Goal: Check status: Check status

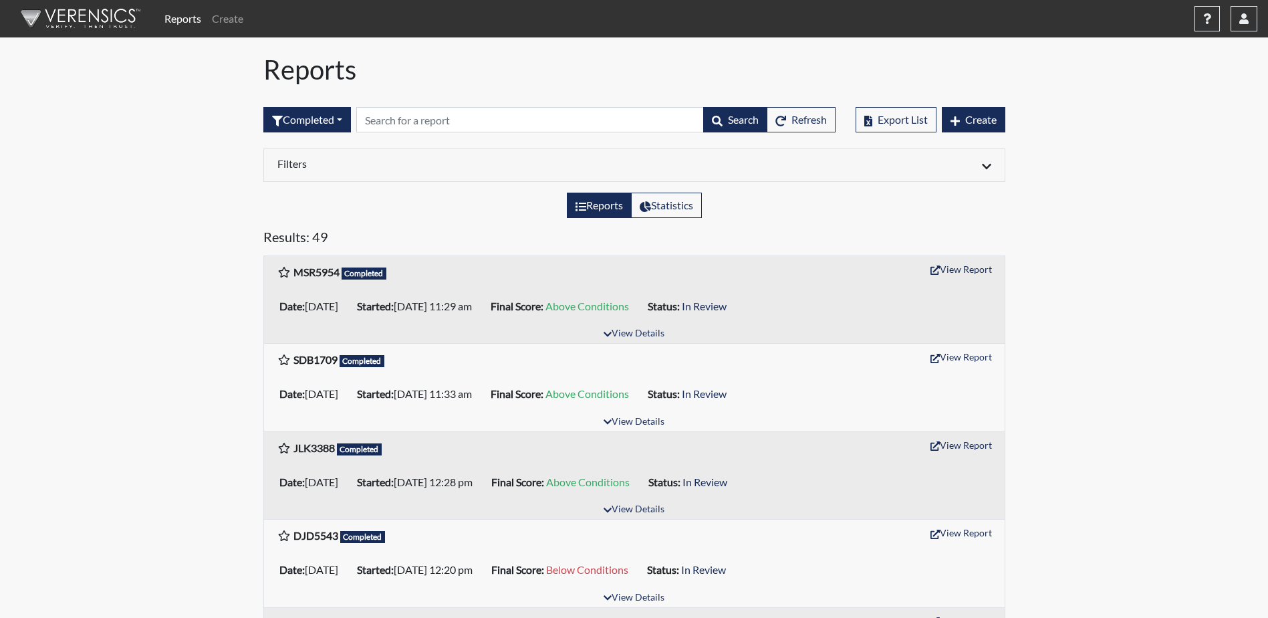
click at [485, 304] on li "Started: [DATE] 11:29 am" at bounding box center [419, 305] width 134 height 21
click at [962, 269] on button "View Report" at bounding box center [961, 269] width 74 height 21
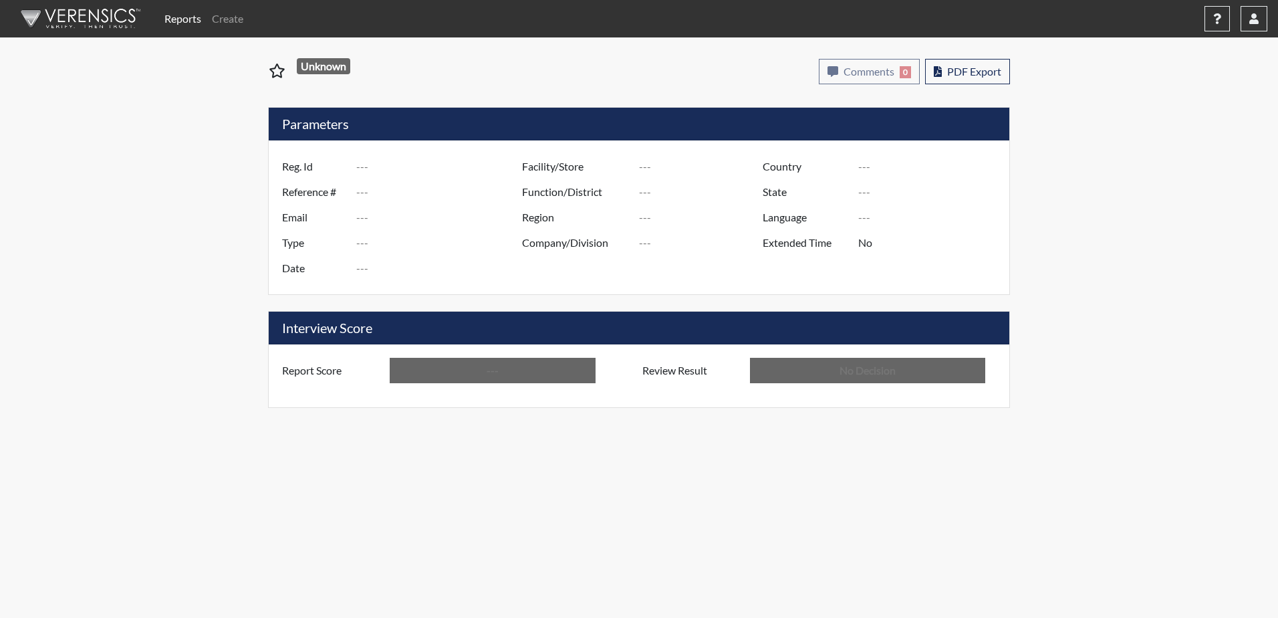
type input "MSR5954"
type input "51360"
type input "---"
type input "Corrections Pre-Employment"
type input "[DATE]"
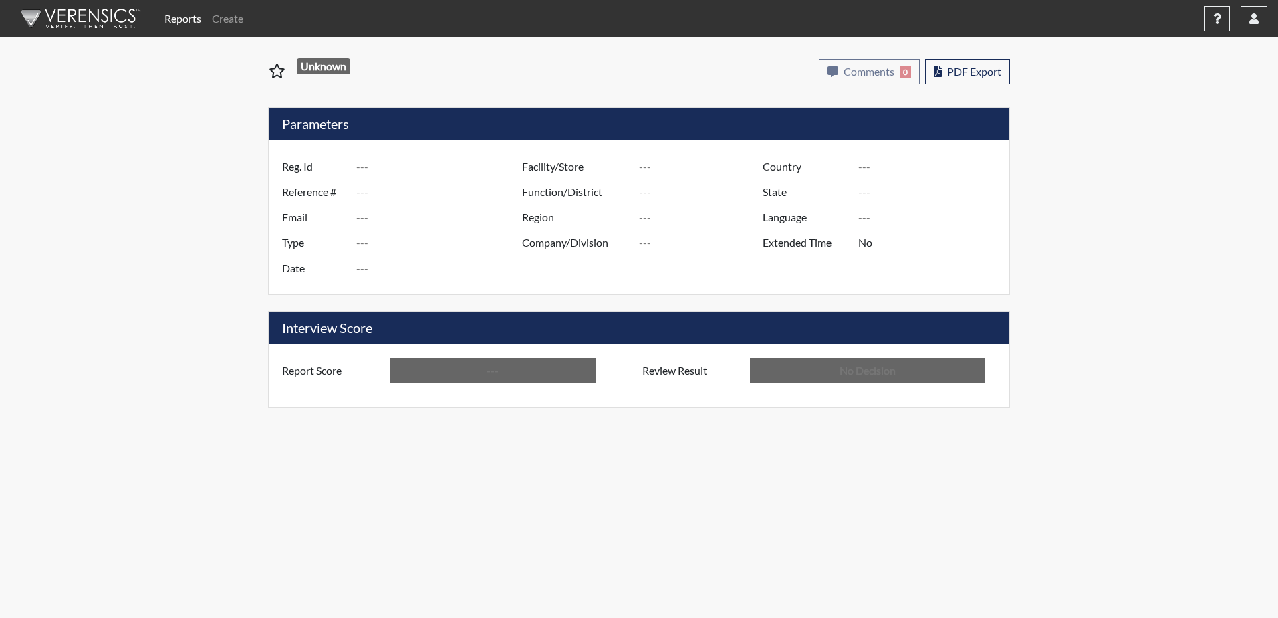
type input "[GEOGRAPHIC_DATA]"
type input "[US_STATE]"
type input "English"
type input "Above Conditions"
type input "In Review"
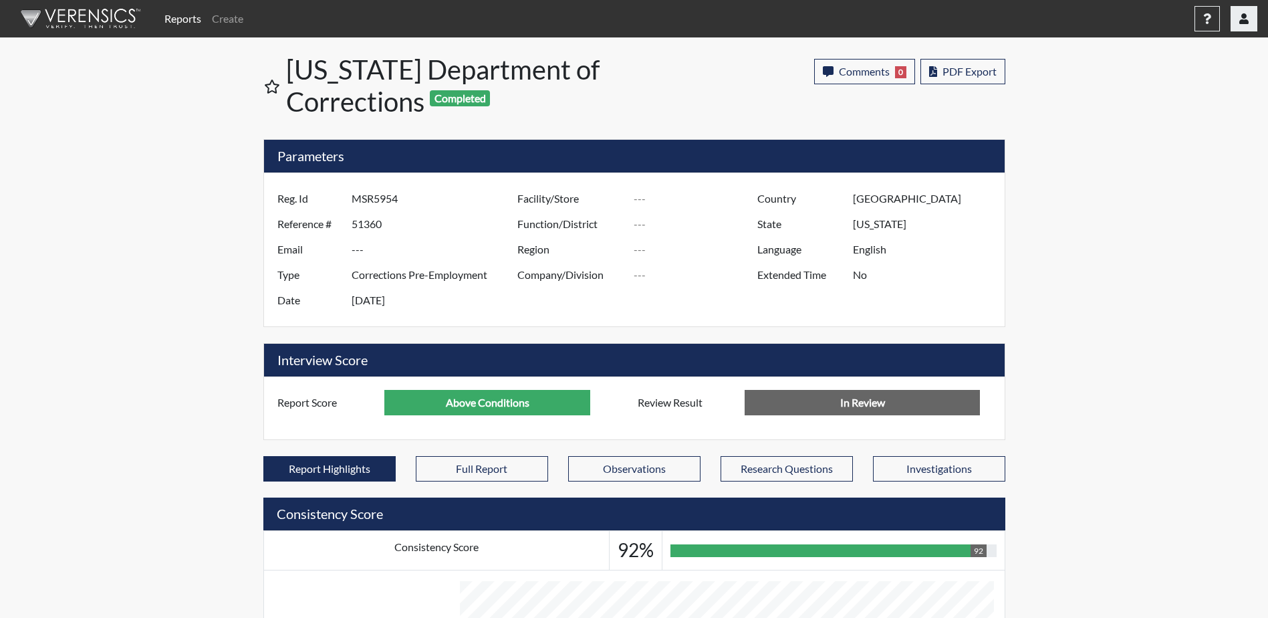
click at [1240, 24] on button "button" at bounding box center [1243, 18] width 27 height 25
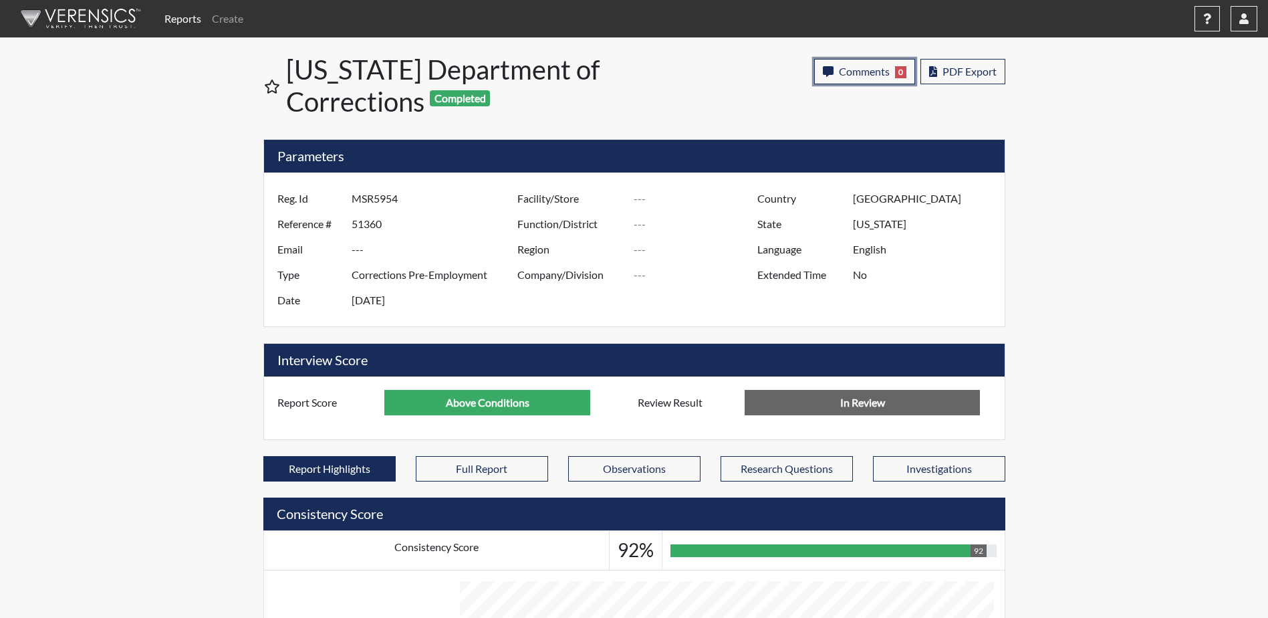
drag, startPoint x: 859, startPoint y: 74, endPoint x: 805, endPoint y: 108, distance: 63.4
click at [833, 118] on div "Comments 0 report Comments × Add Comment: Save Comment Close PDF Export" at bounding box center [831, 88] width 370 height 70
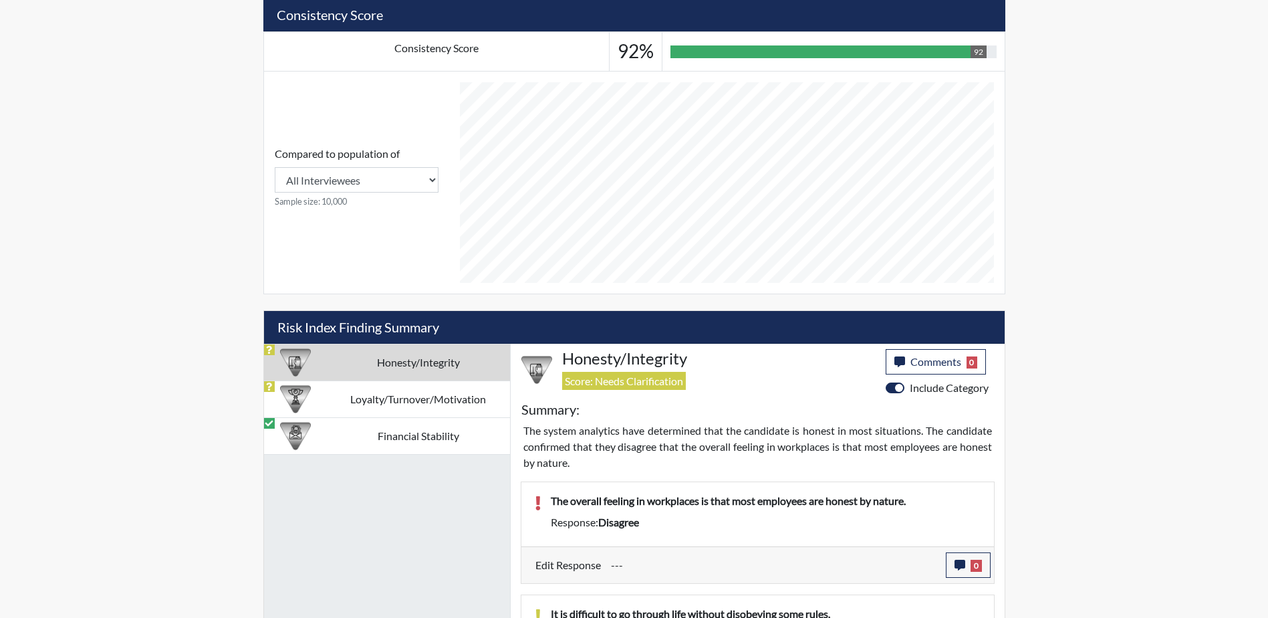
scroll to position [444, 0]
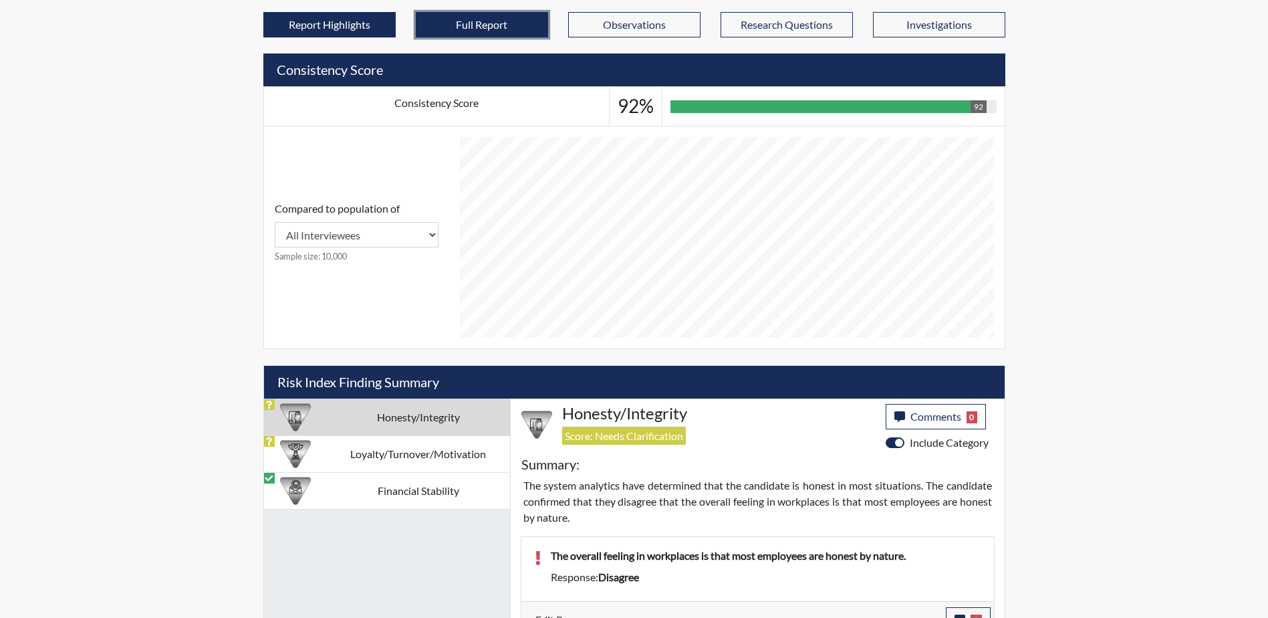
click at [484, 27] on button "Full Report" at bounding box center [482, 24] width 132 height 25
